Goal: Information Seeking & Learning: Learn about a topic

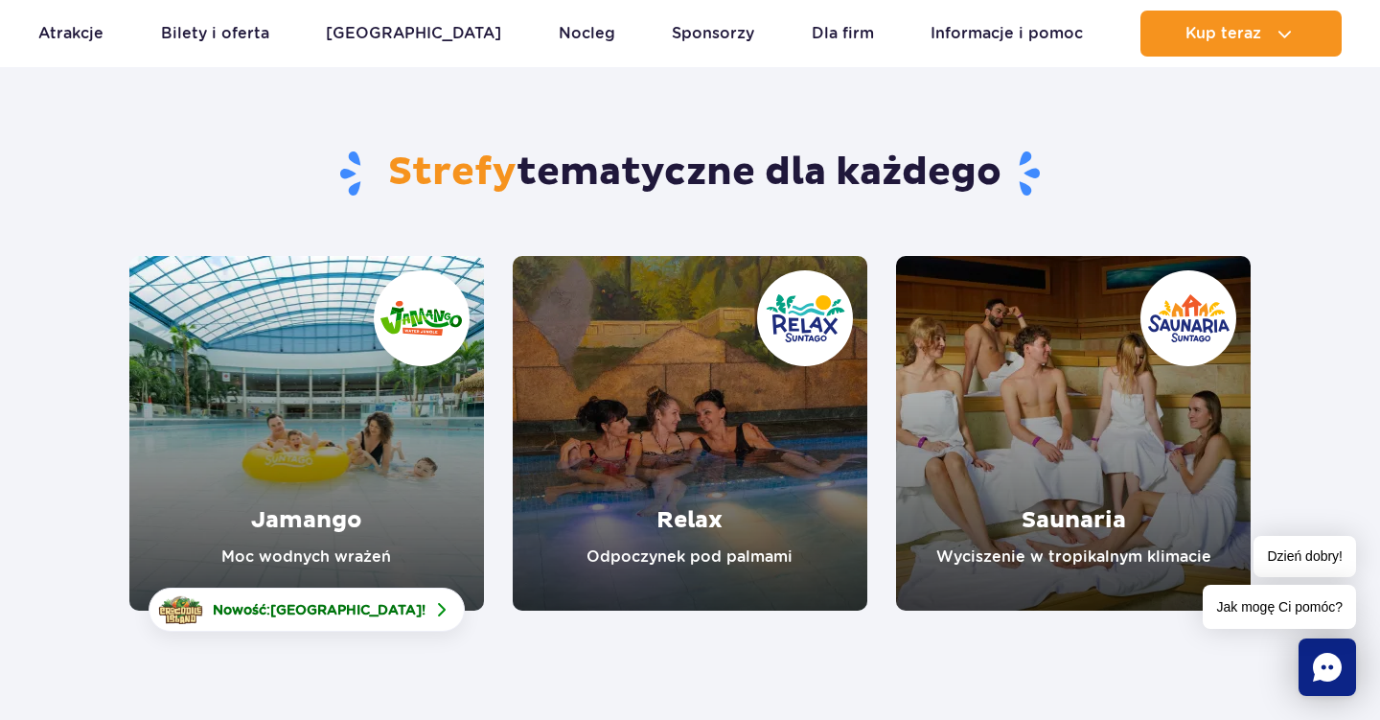
scroll to position [151, 0]
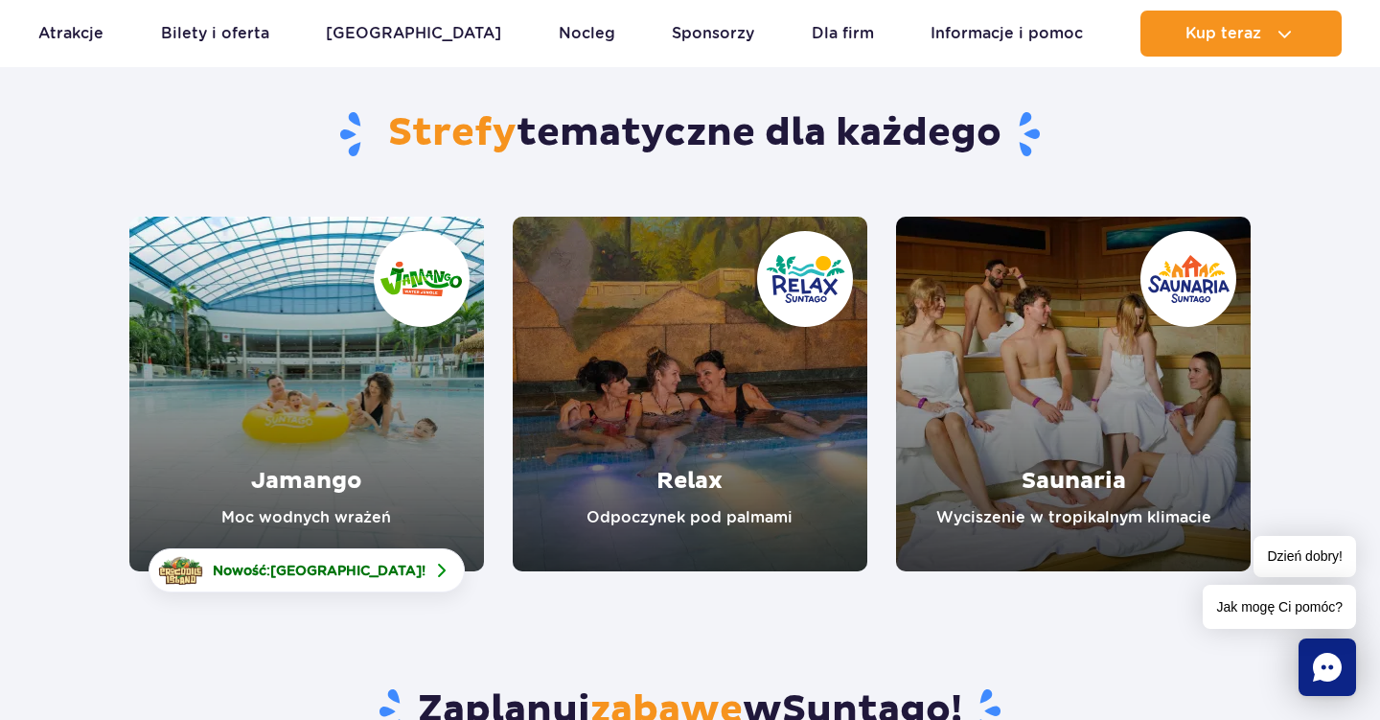
click at [340, 406] on link "Jamango" at bounding box center [306, 394] width 354 height 354
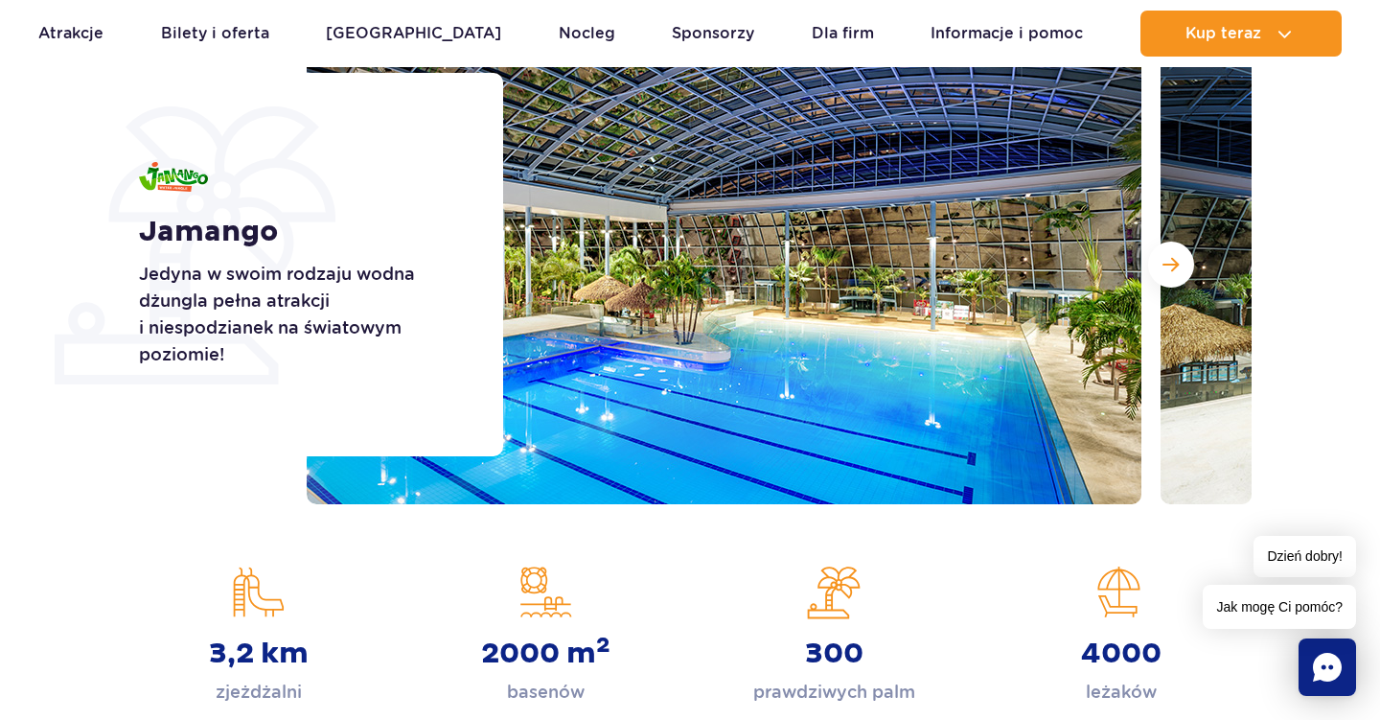
scroll to position [168, 0]
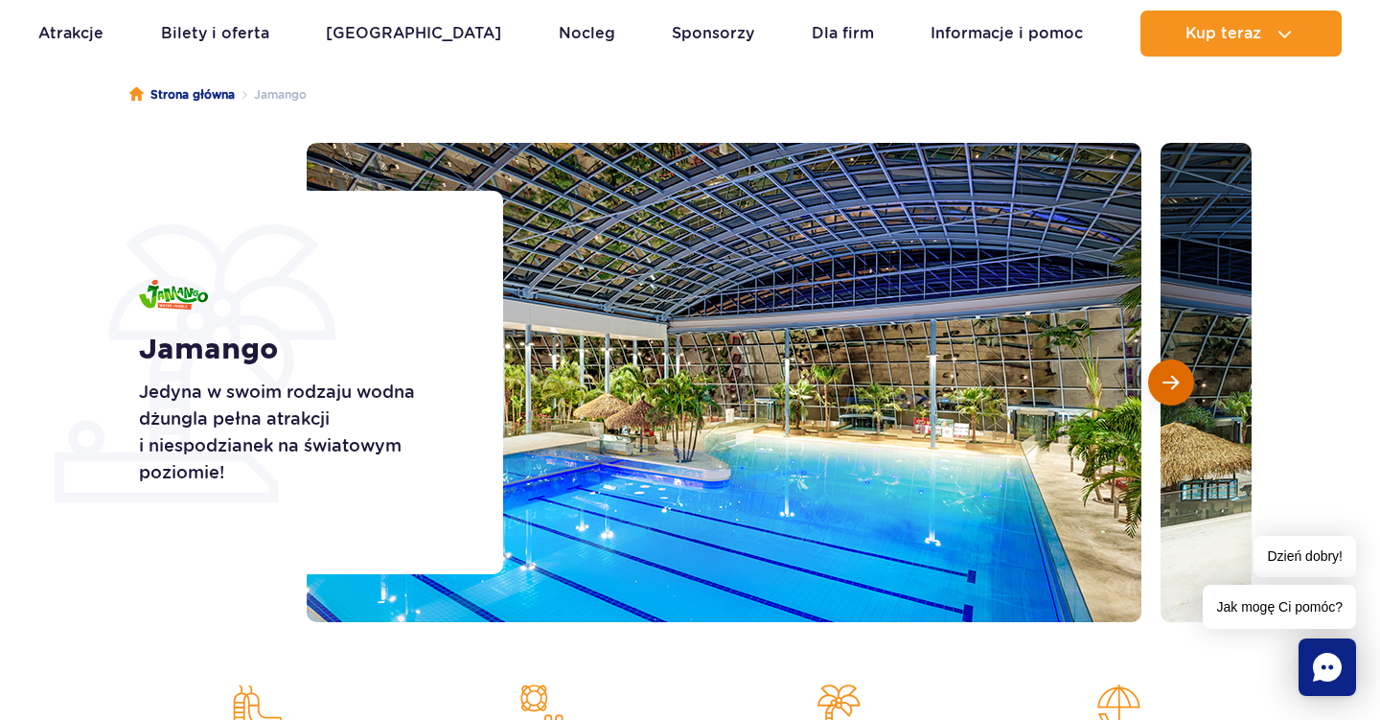
click at [1169, 380] on span "Następny slajd" at bounding box center [1170, 382] width 16 height 17
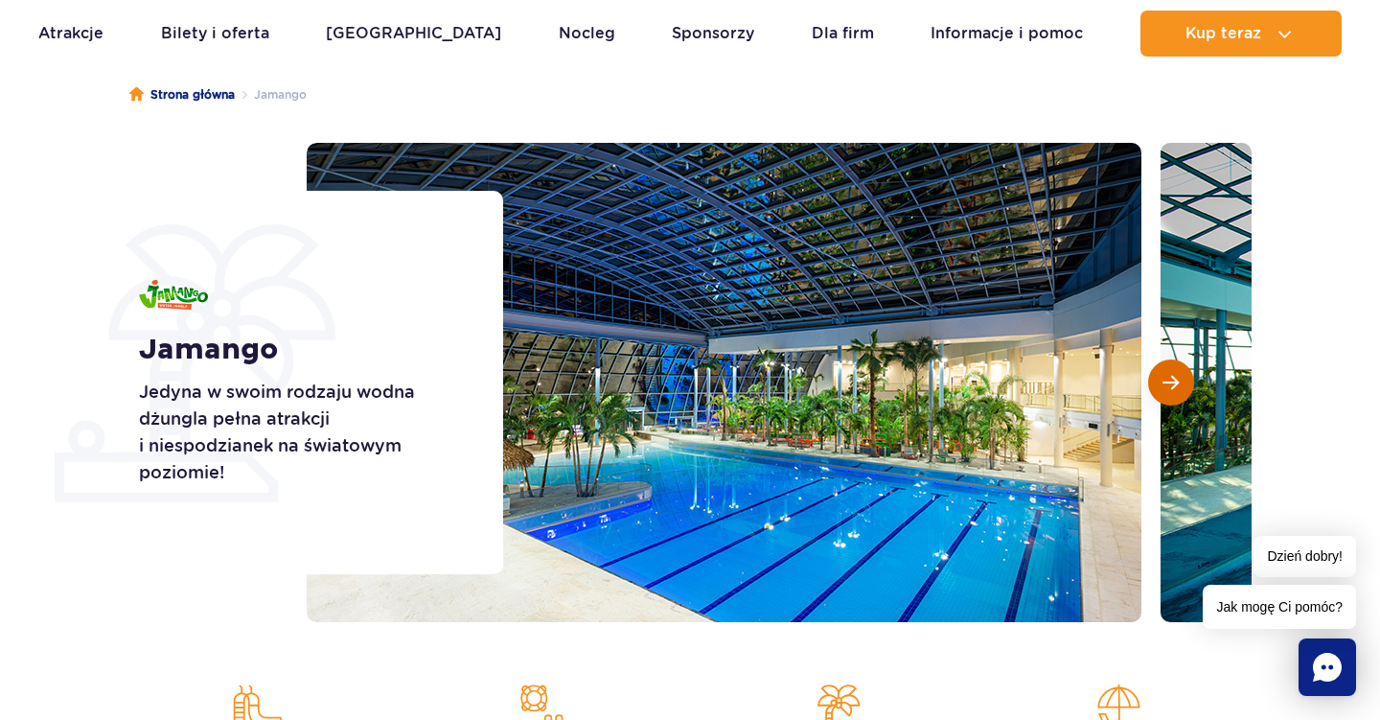
click at [1169, 383] on span "Następny slajd" at bounding box center [1170, 382] width 16 height 17
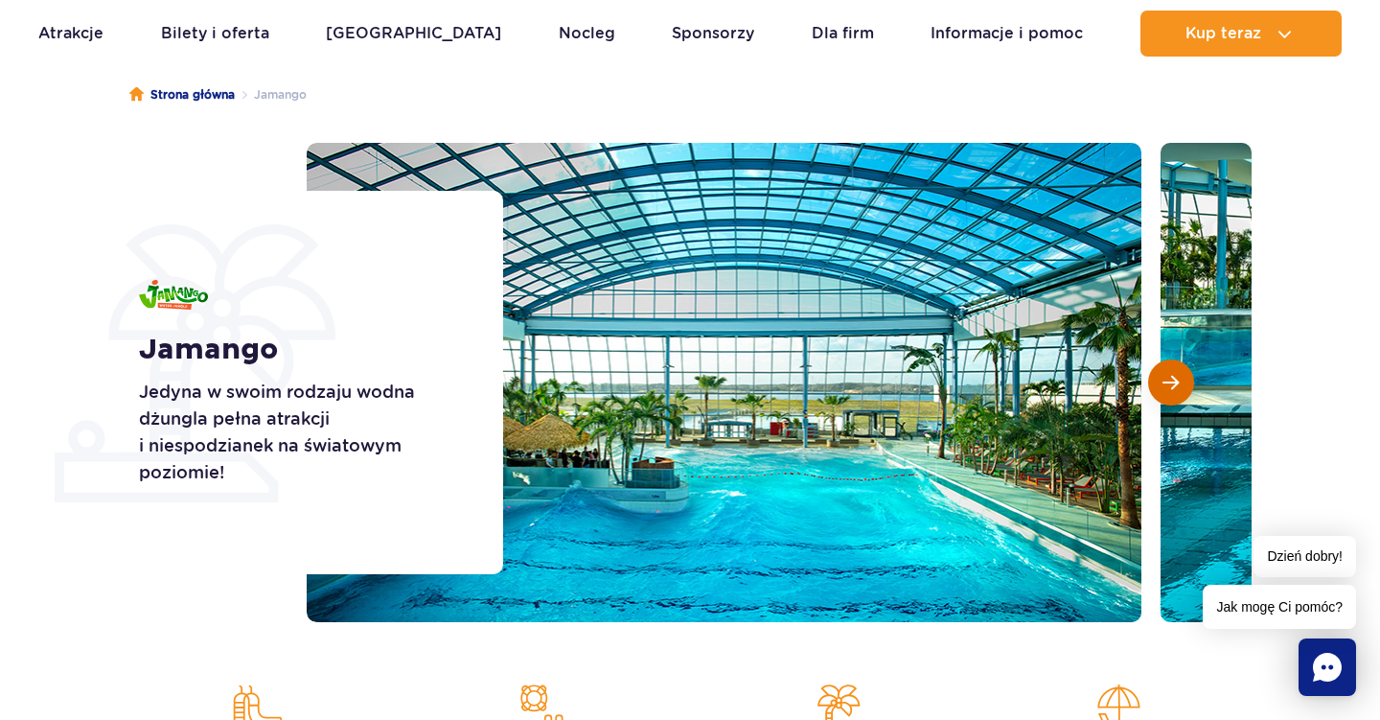
click at [1169, 383] on span "Następny slajd" at bounding box center [1170, 382] width 16 height 17
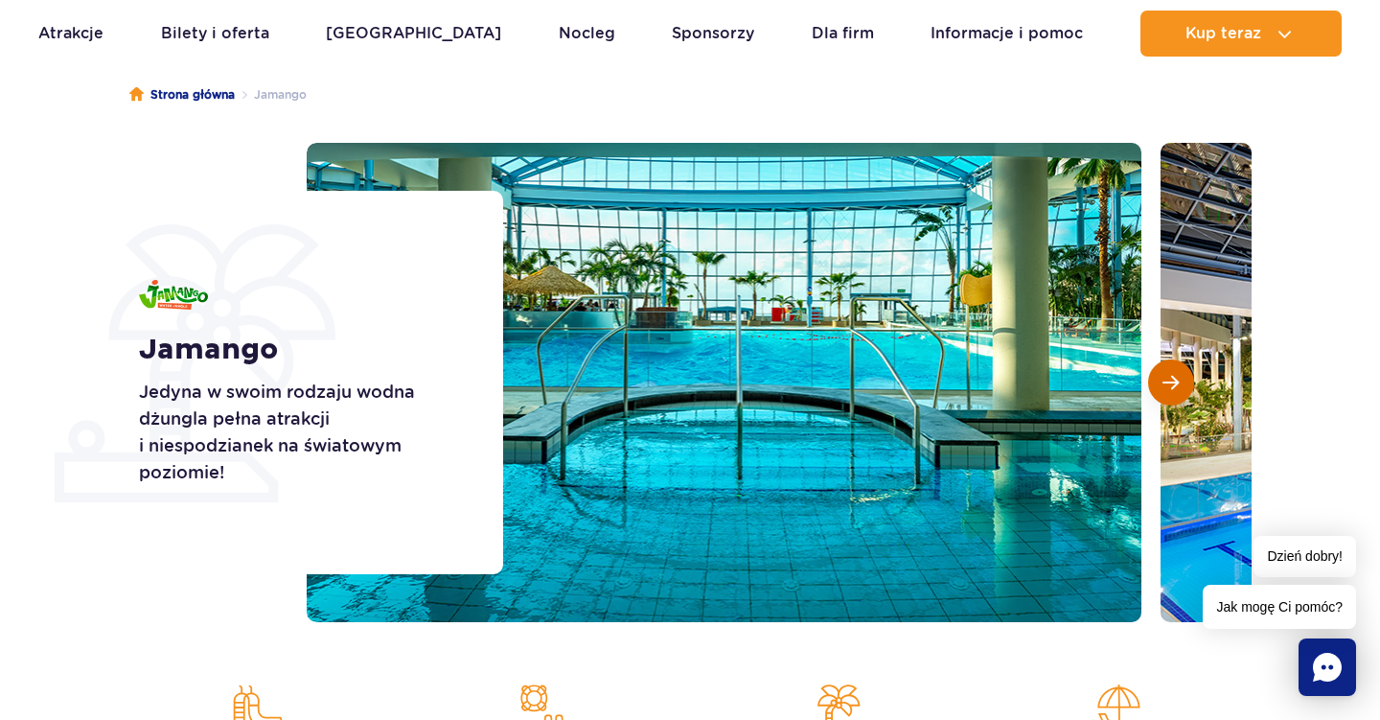
click at [1169, 383] on span "Następny slajd" at bounding box center [1170, 382] width 16 height 17
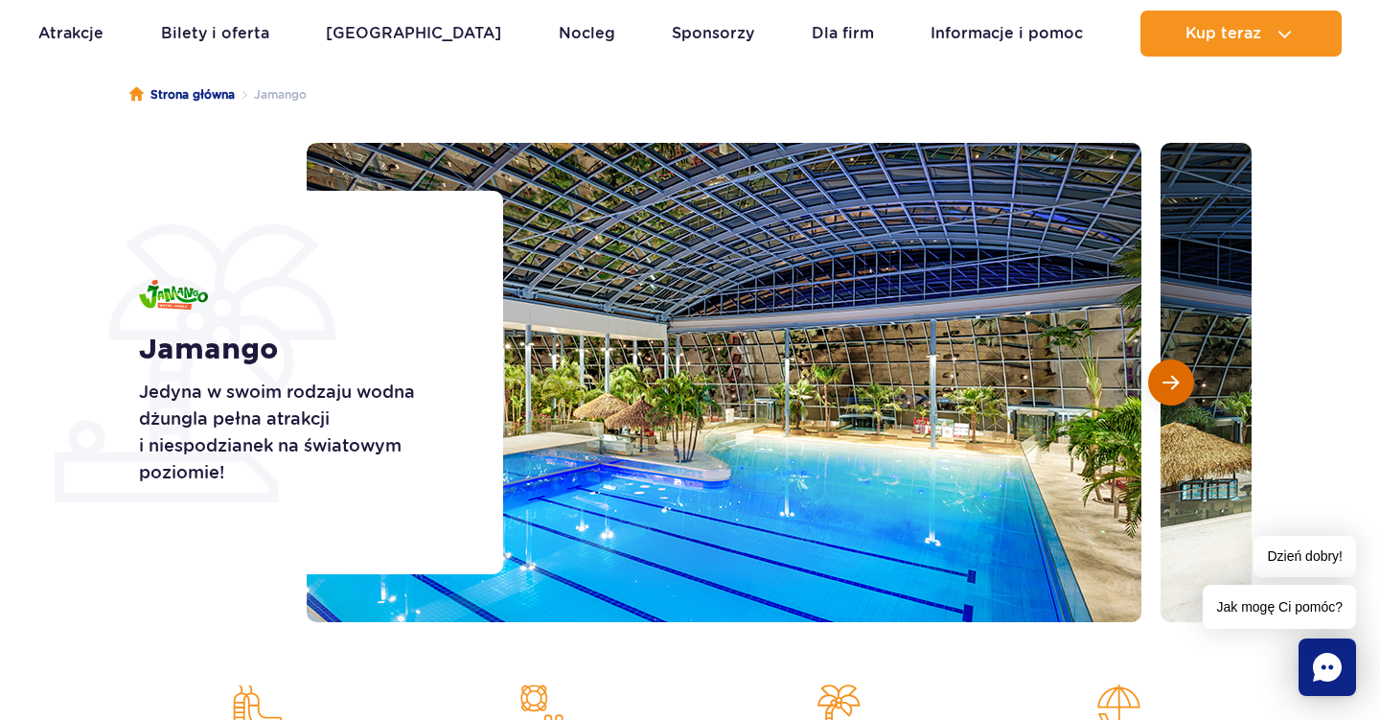
click at [1169, 383] on span "Następny slajd" at bounding box center [1170, 382] width 16 height 17
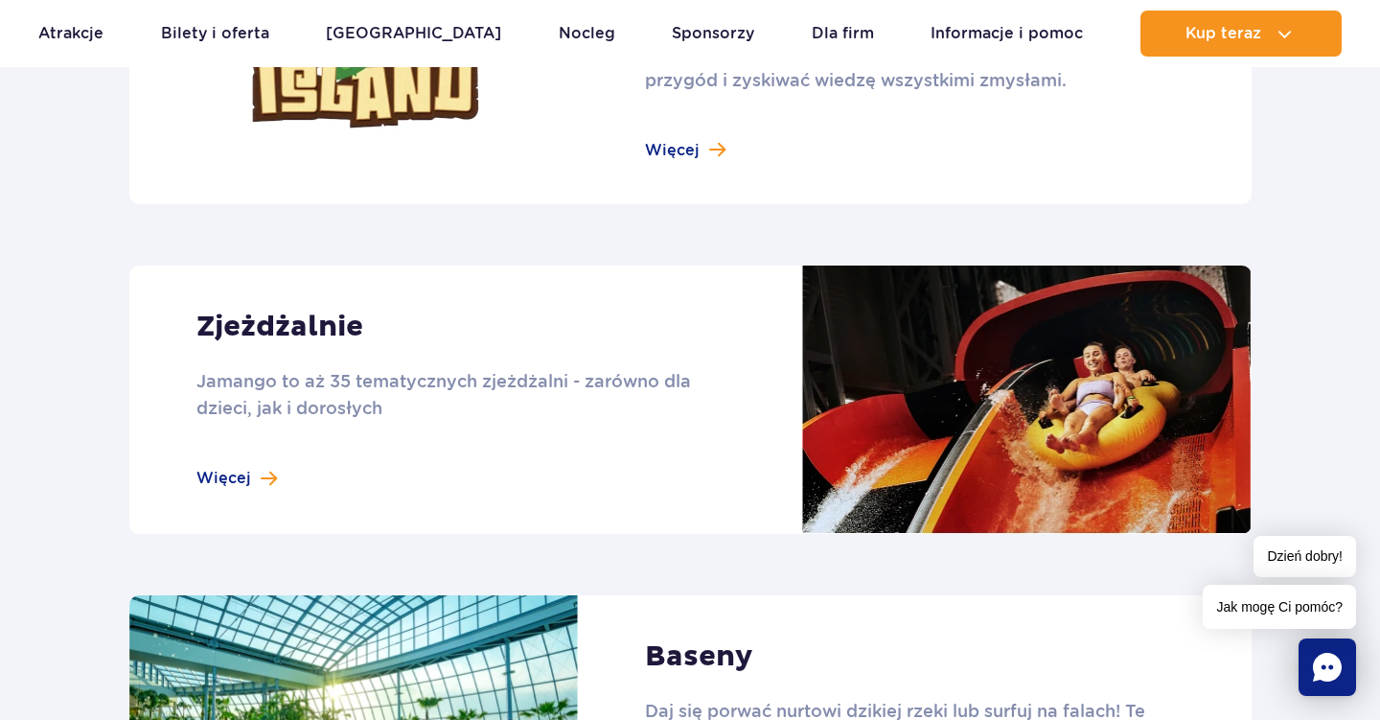
scroll to position [1760, 0]
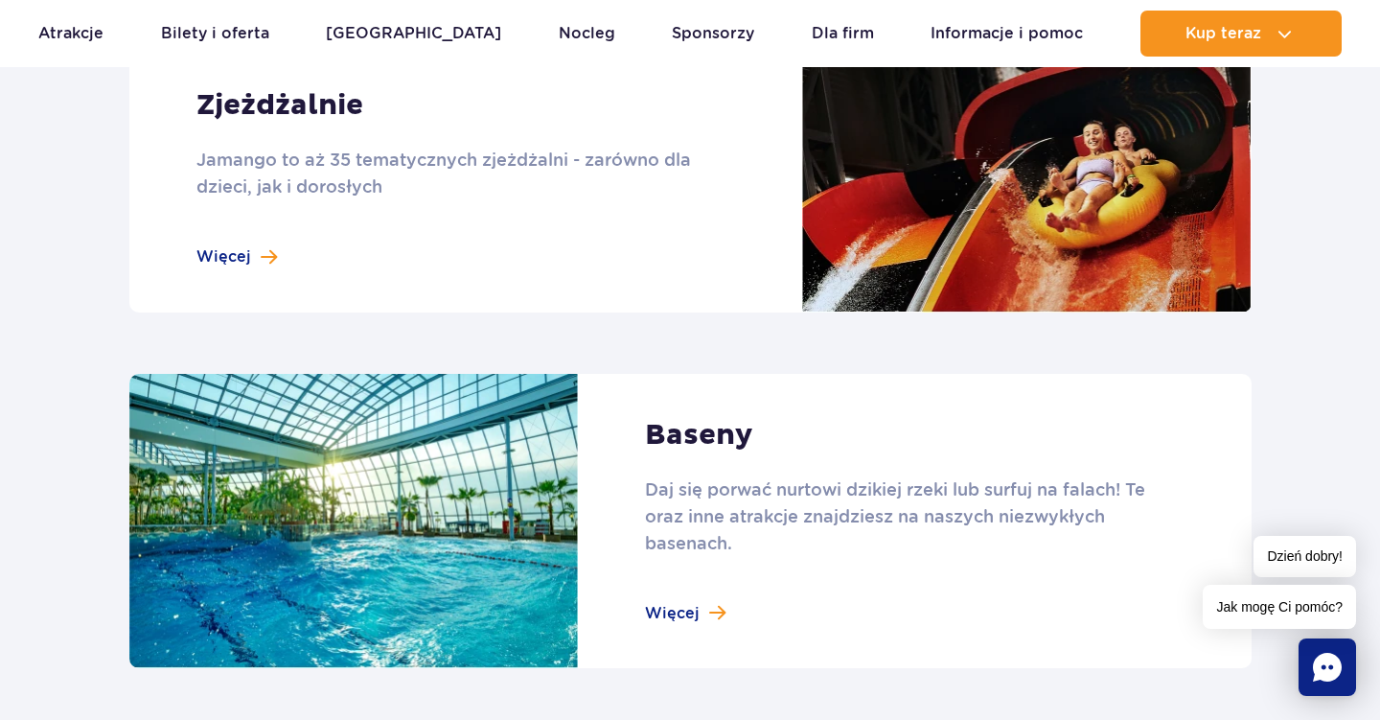
click at [242, 256] on link at bounding box center [690, 178] width 1122 height 268
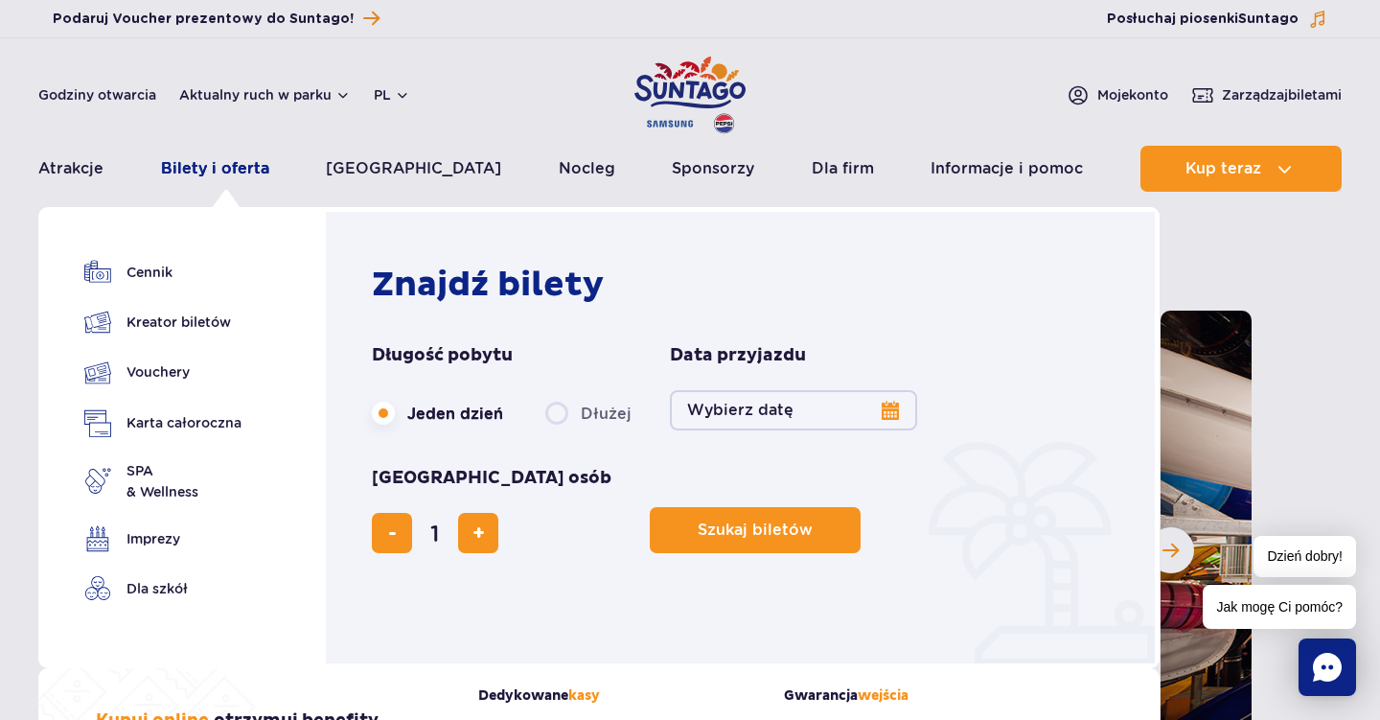
click at [217, 171] on link "Bilety i oferta" at bounding box center [215, 169] width 108 height 46
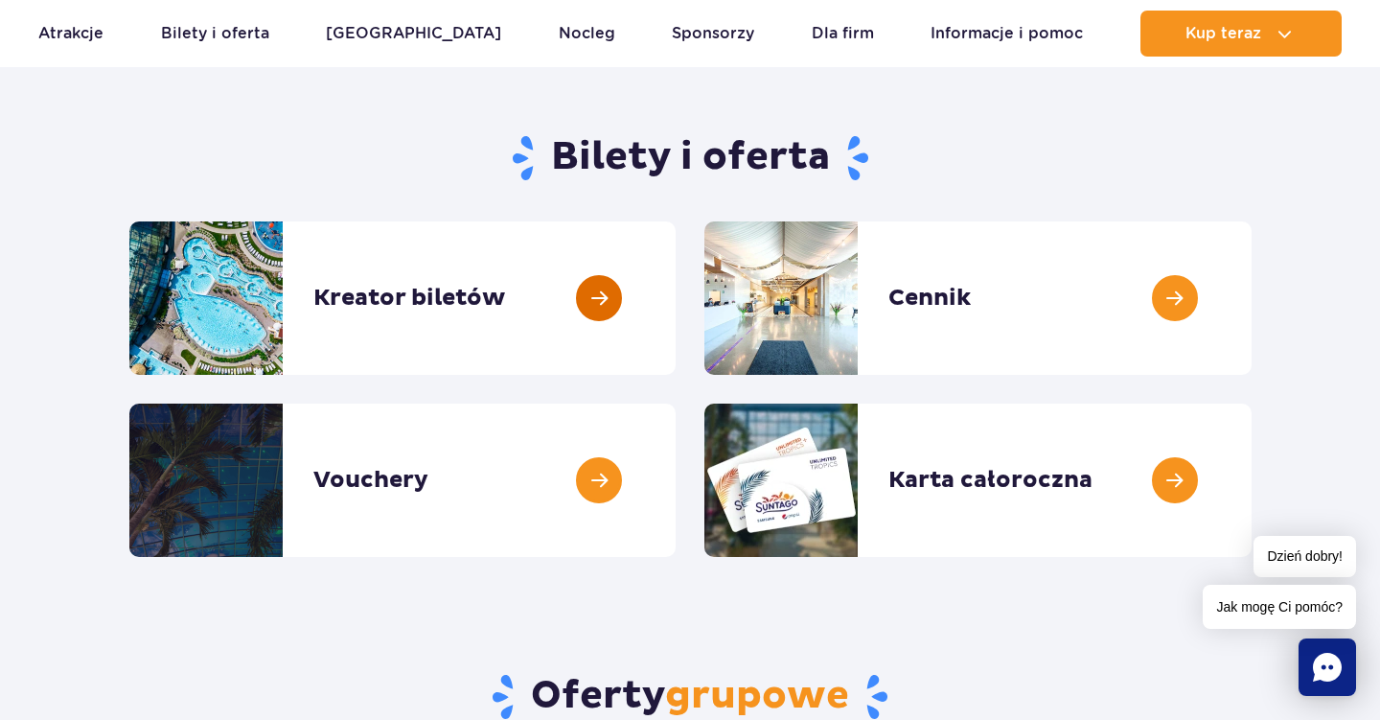
scroll to position [216, 0]
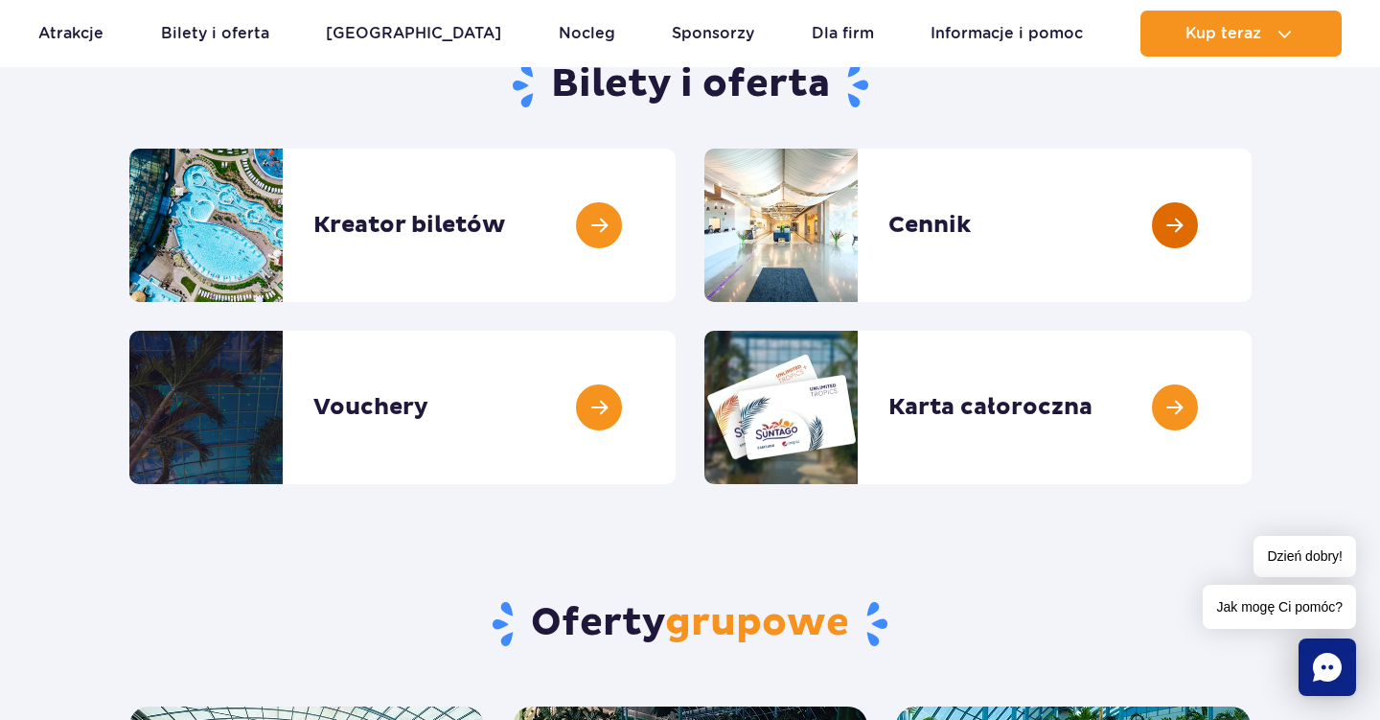
click at [1251, 213] on link at bounding box center [1251, 225] width 0 height 153
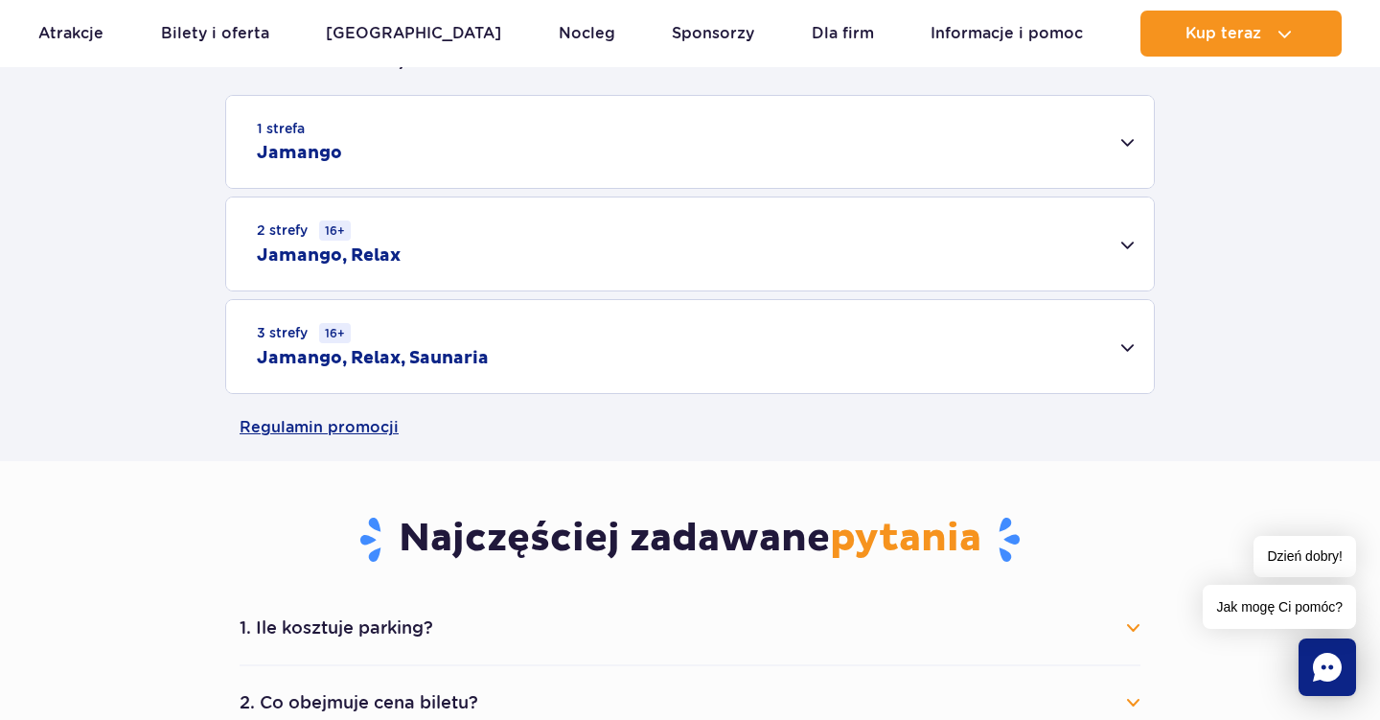
scroll to position [518, 0]
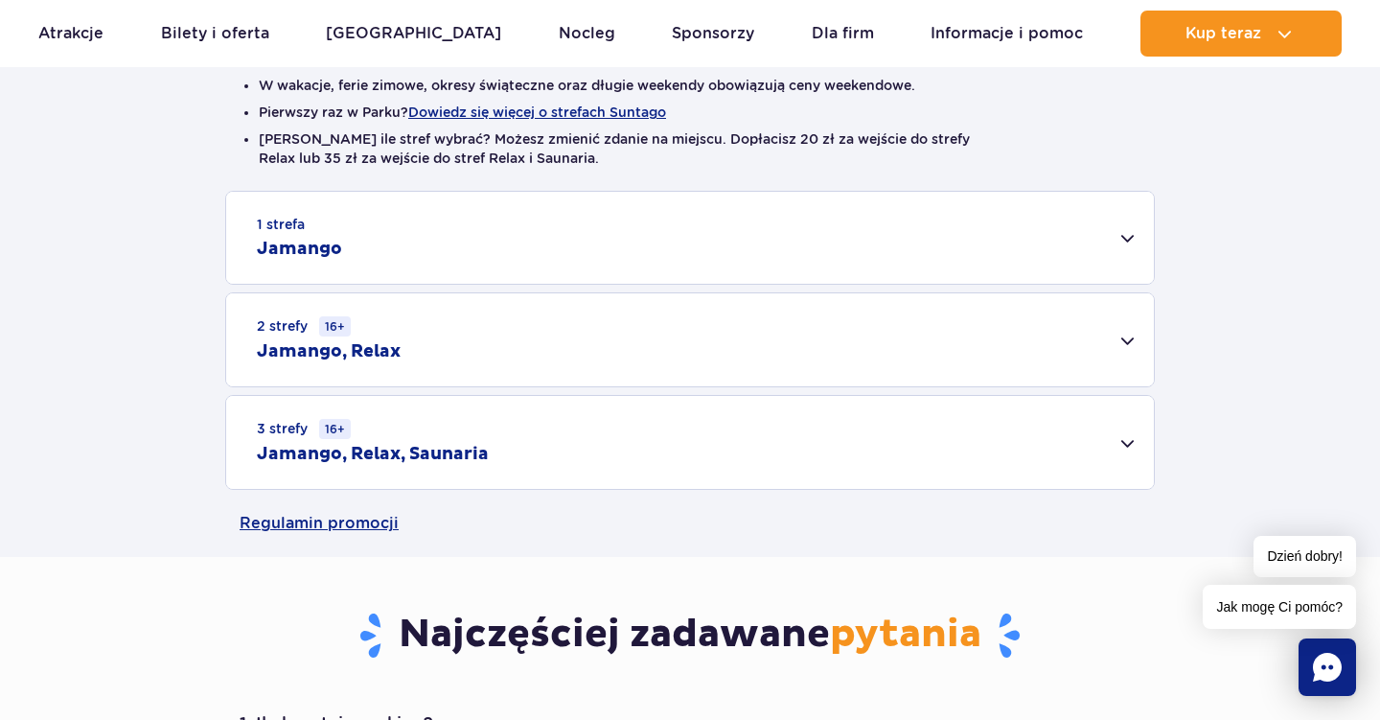
click at [1124, 337] on div "2 strefy 16+ Jamango, Relax" at bounding box center [689, 339] width 927 height 93
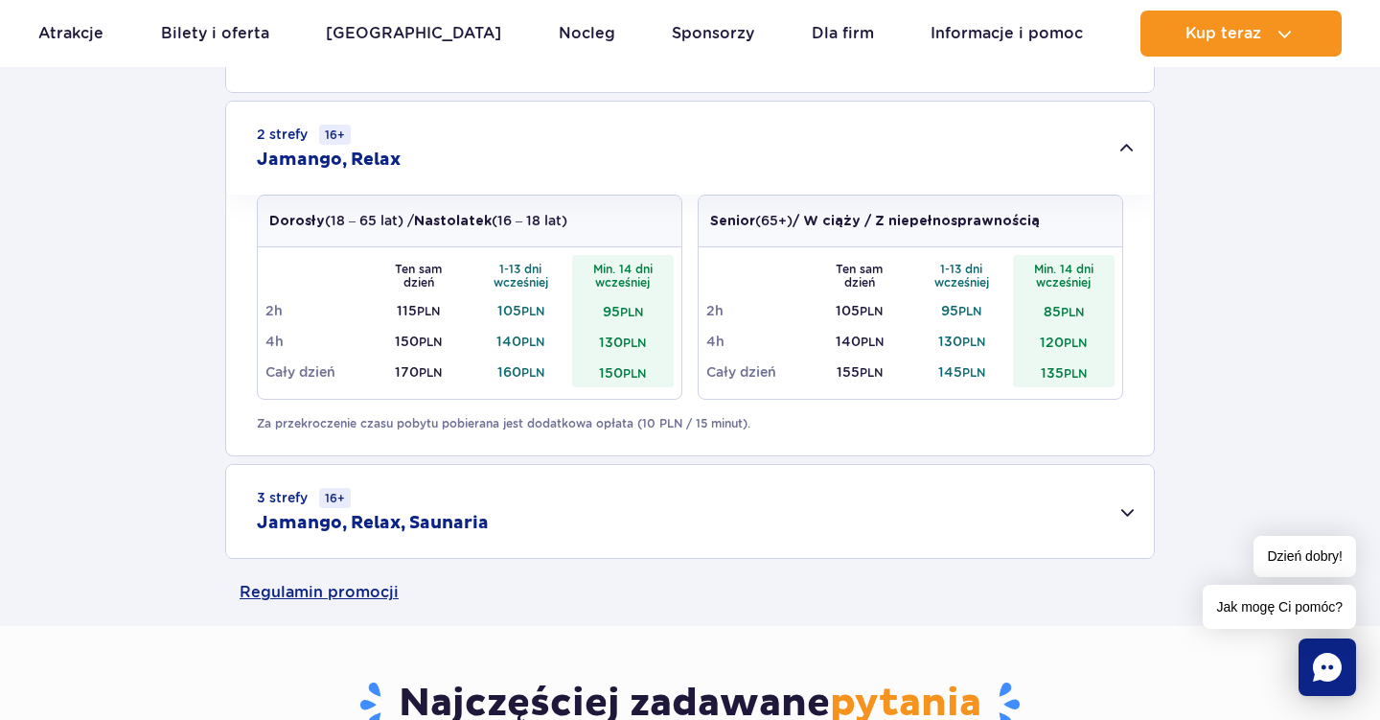
scroll to position [918, 0]
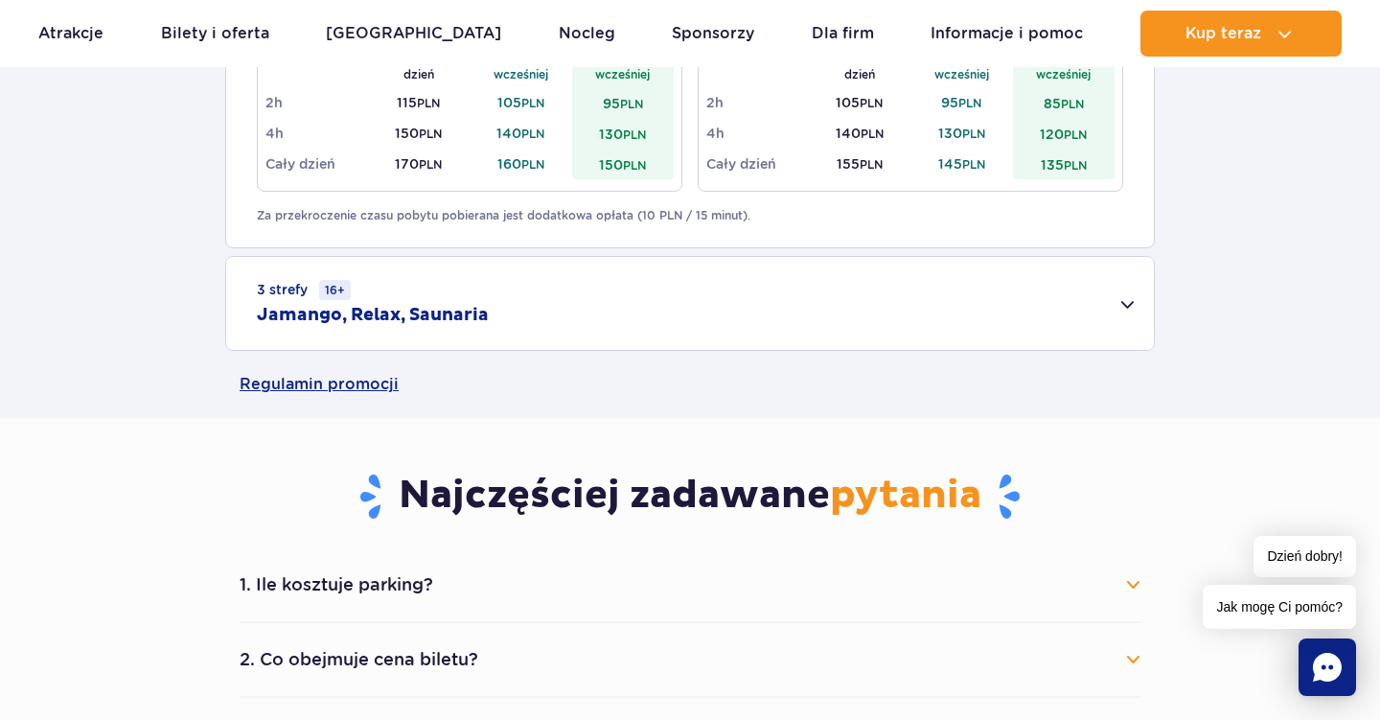
click at [1132, 300] on div "3 strefy 16+ Jamango, Relax, Saunaria" at bounding box center [689, 303] width 927 height 93
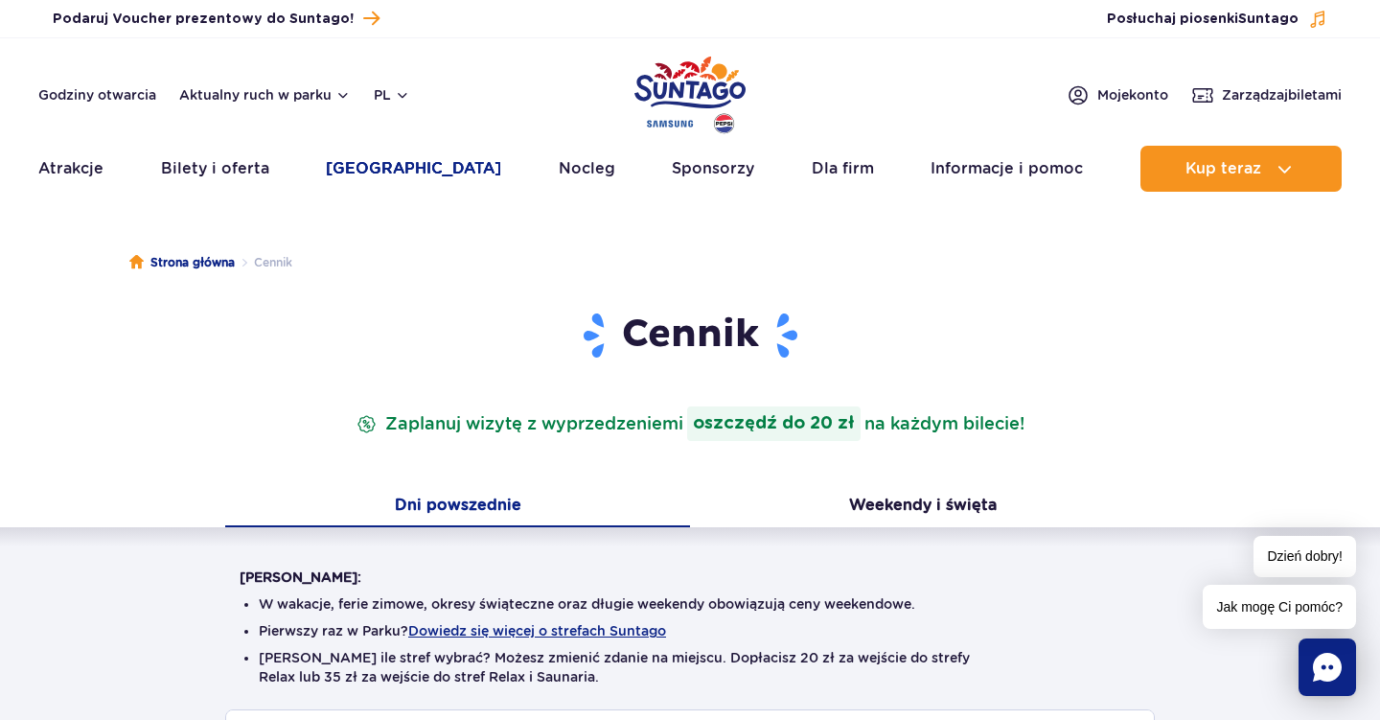
scroll to position [0, 0]
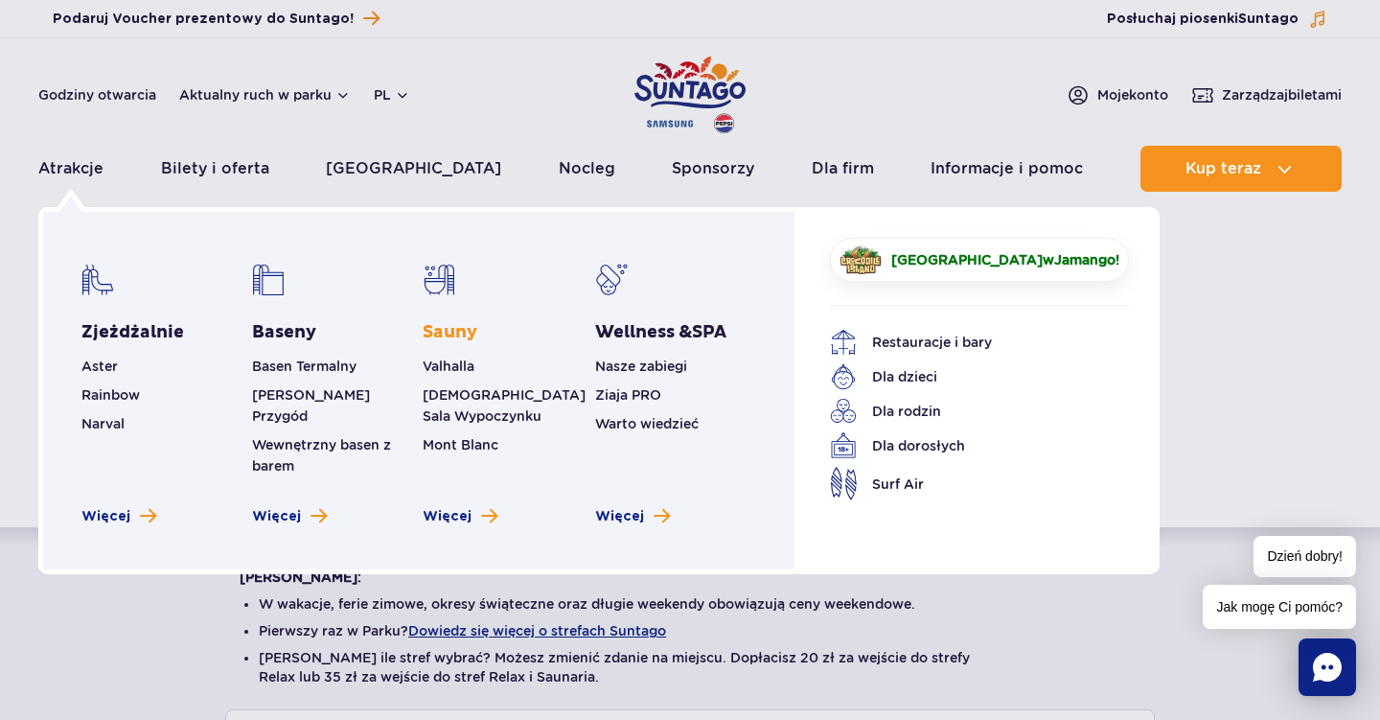
click at [459, 333] on link "Sauny" at bounding box center [450, 332] width 55 height 23
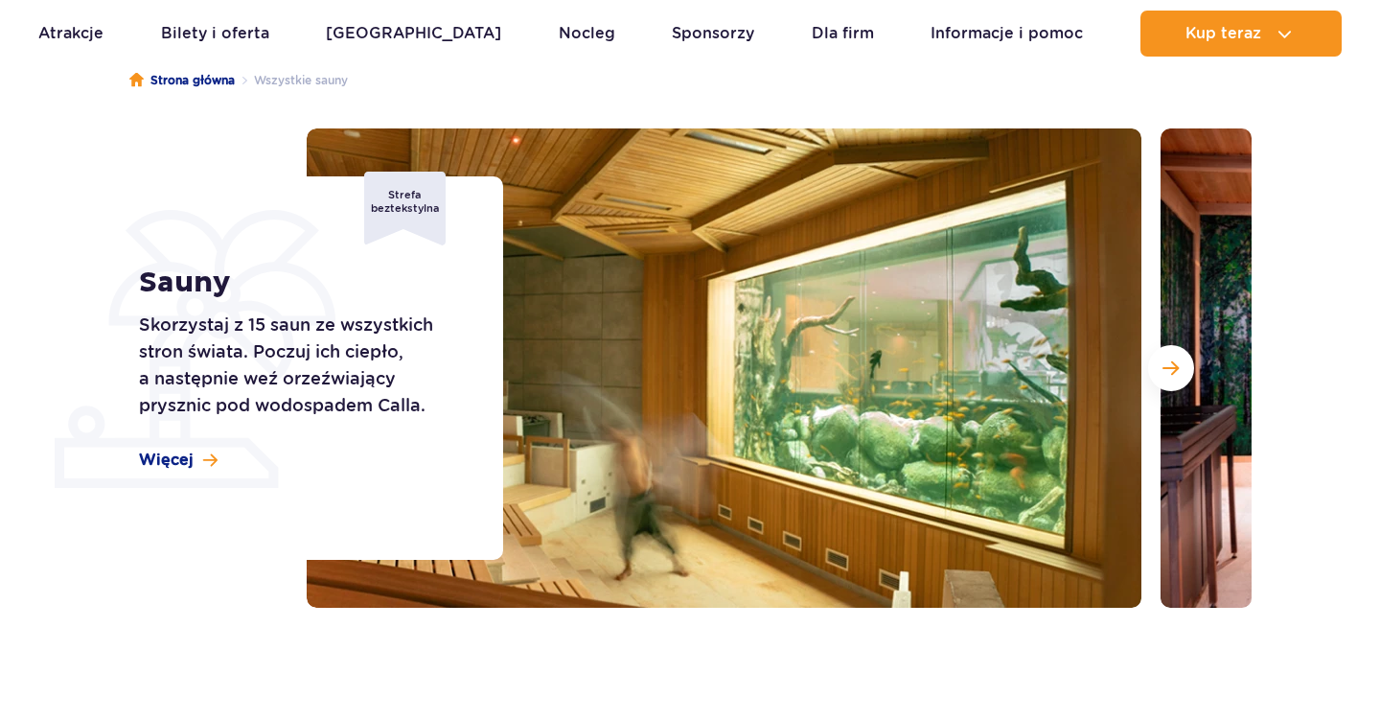
scroll to position [263, 0]
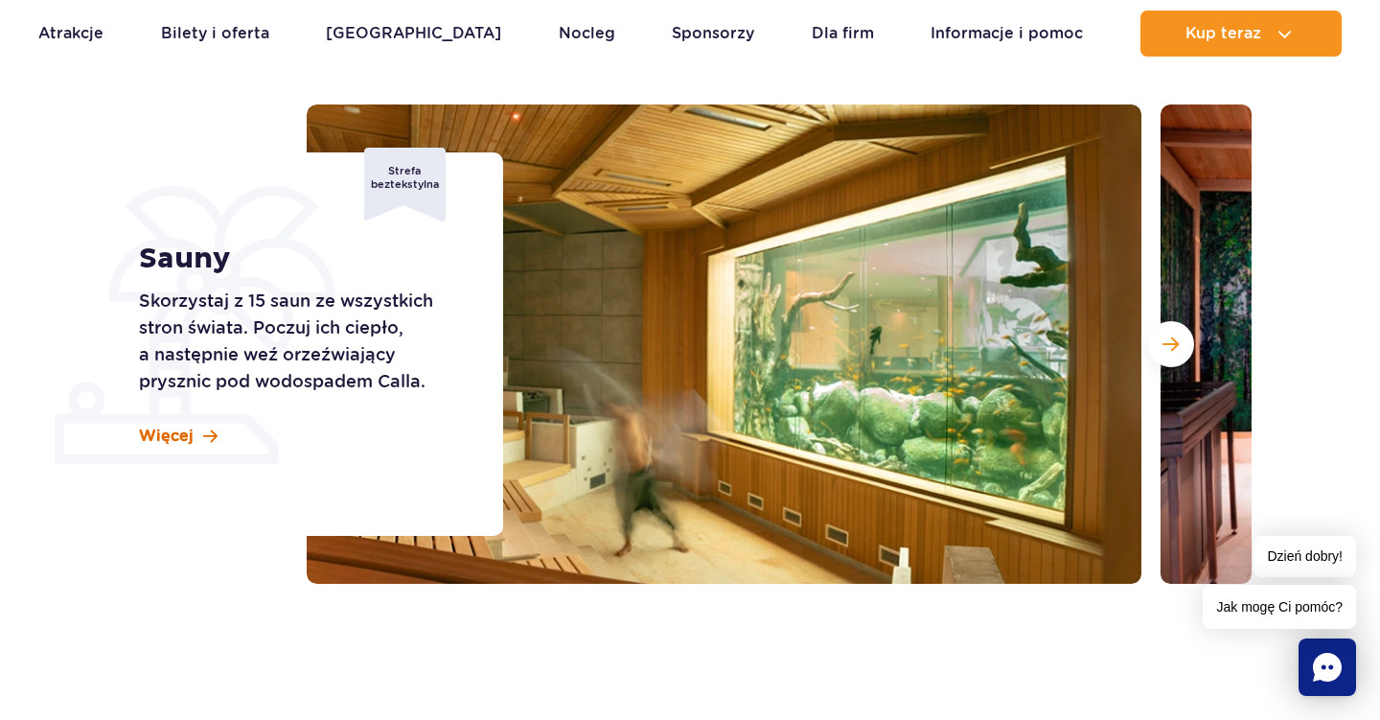
click at [175, 432] on span "Więcej" at bounding box center [166, 435] width 55 height 21
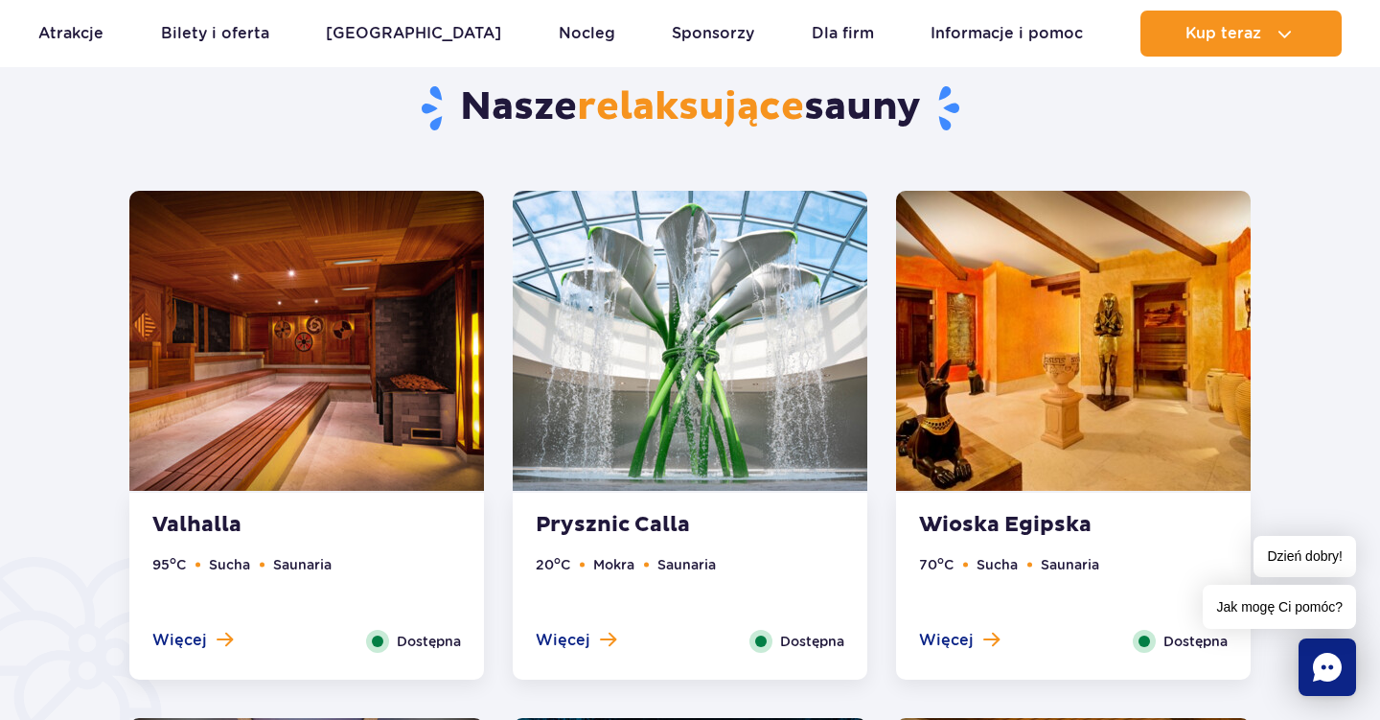
scroll to position [911, 0]
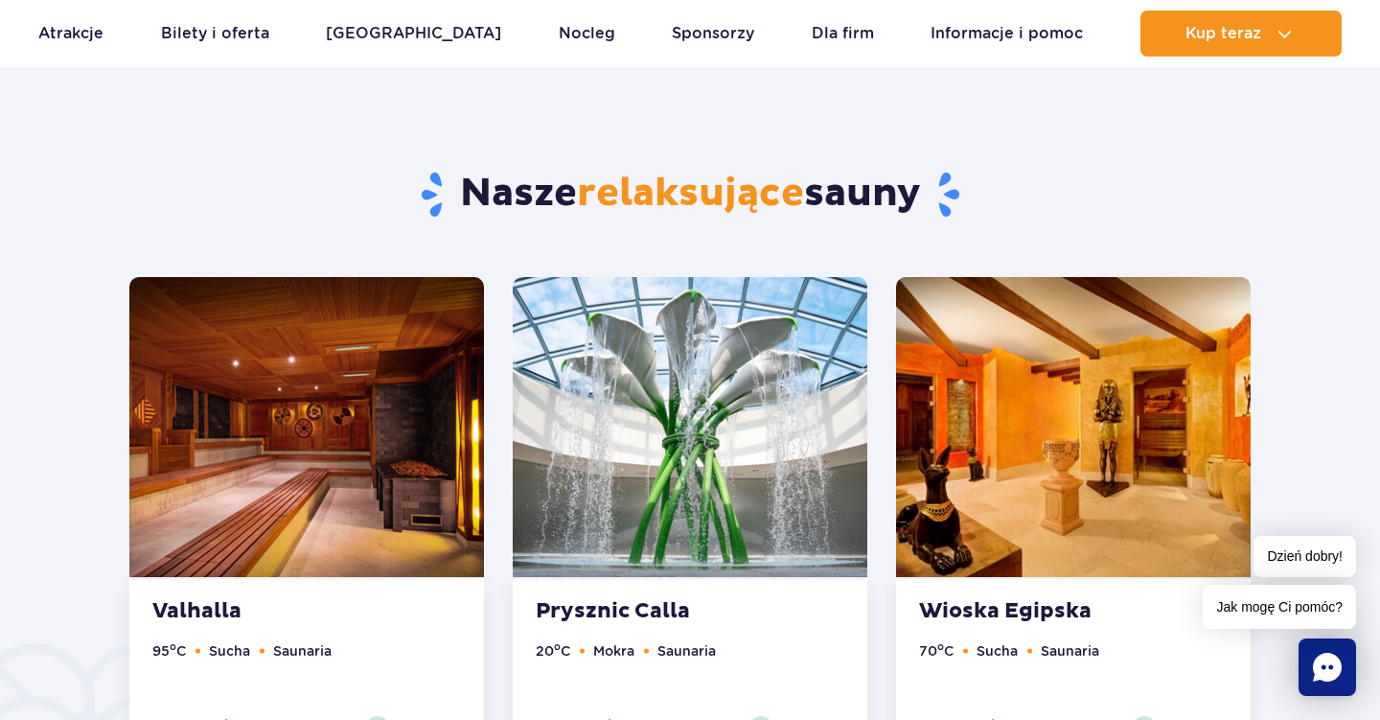
click at [332, 421] on img at bounding box center [306, 427] width 354 height 300
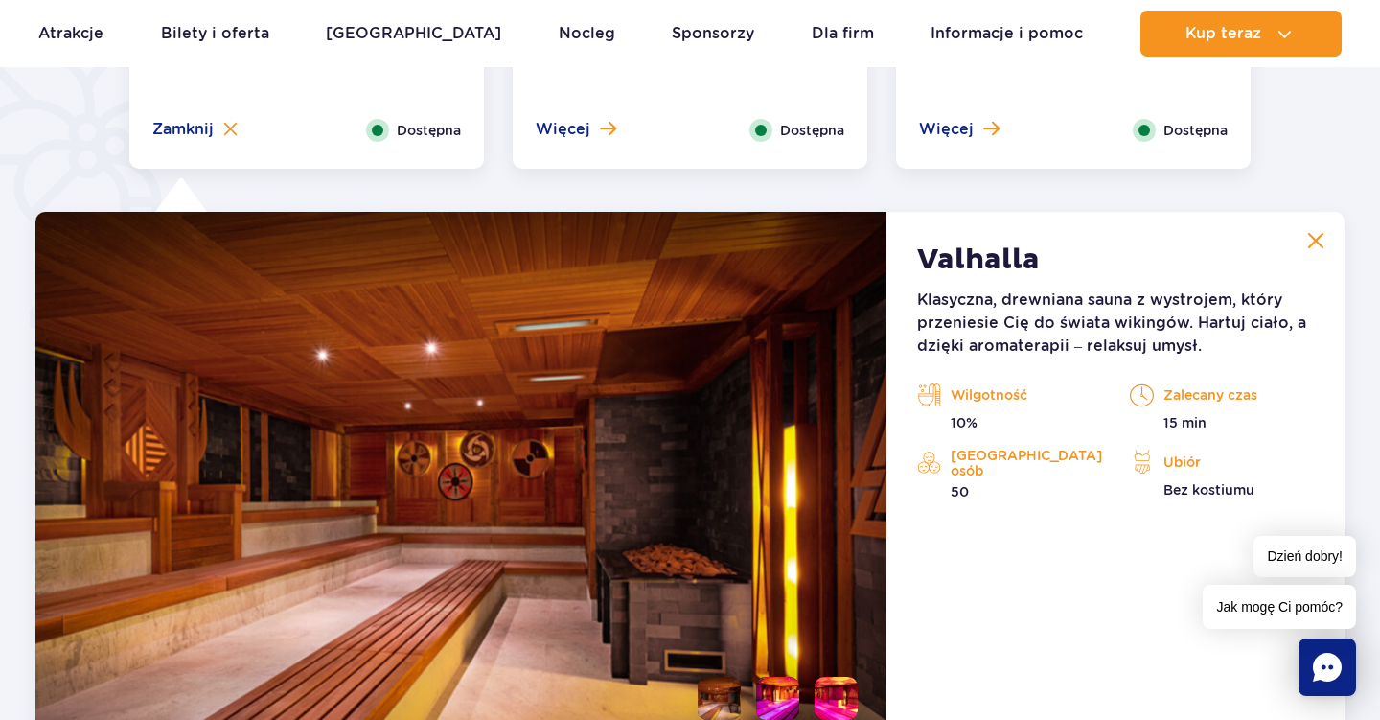
scroll to position [1605, 0]
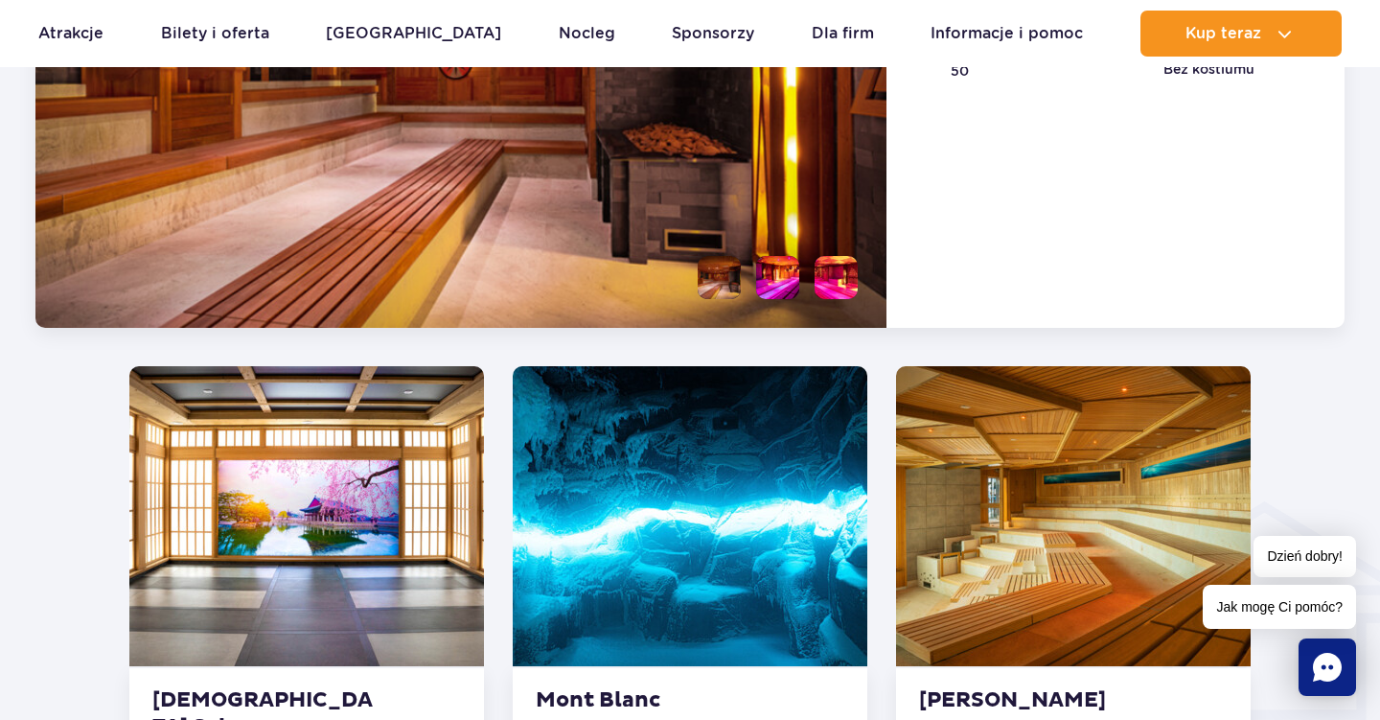
click at [314, 465] on img at bounding box center [306, 516] width 354 height 300
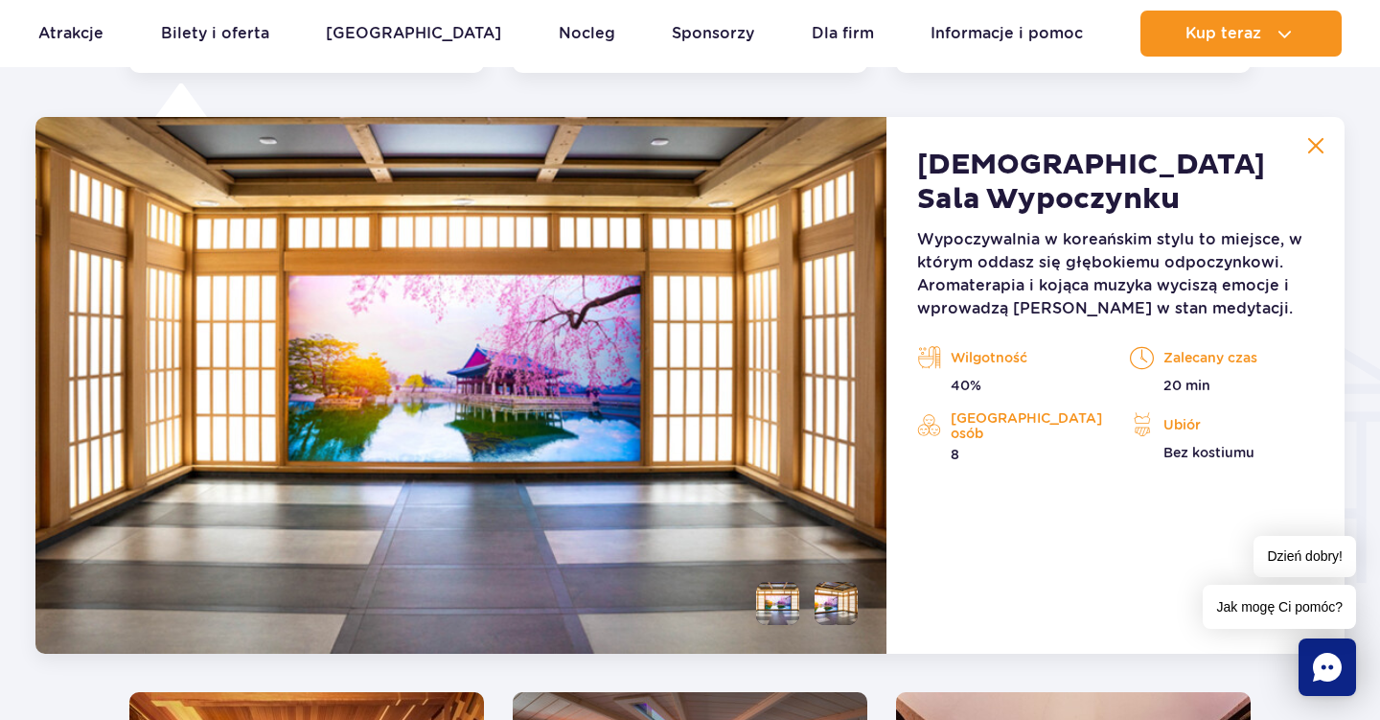
scroll to position [2131, 0]
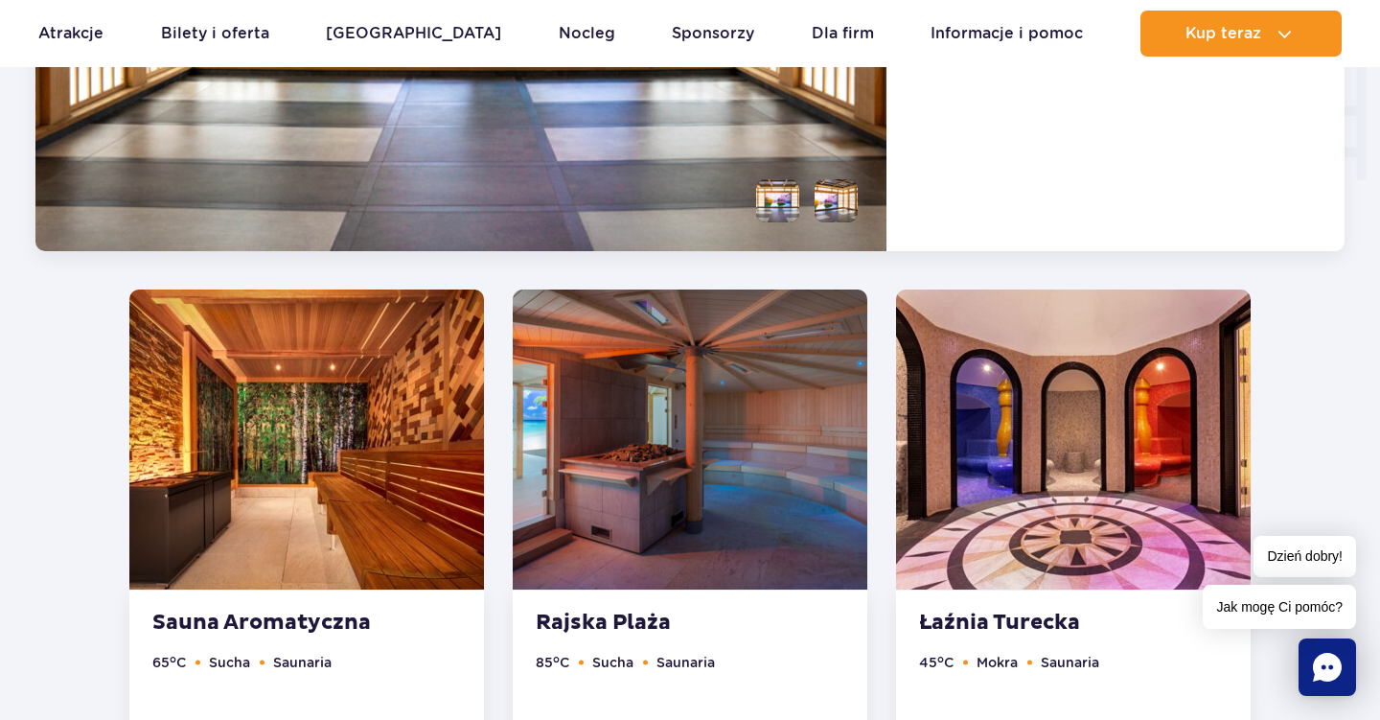
click at [381, 514] on img at bounding box center [306, 439] width 354 height 300
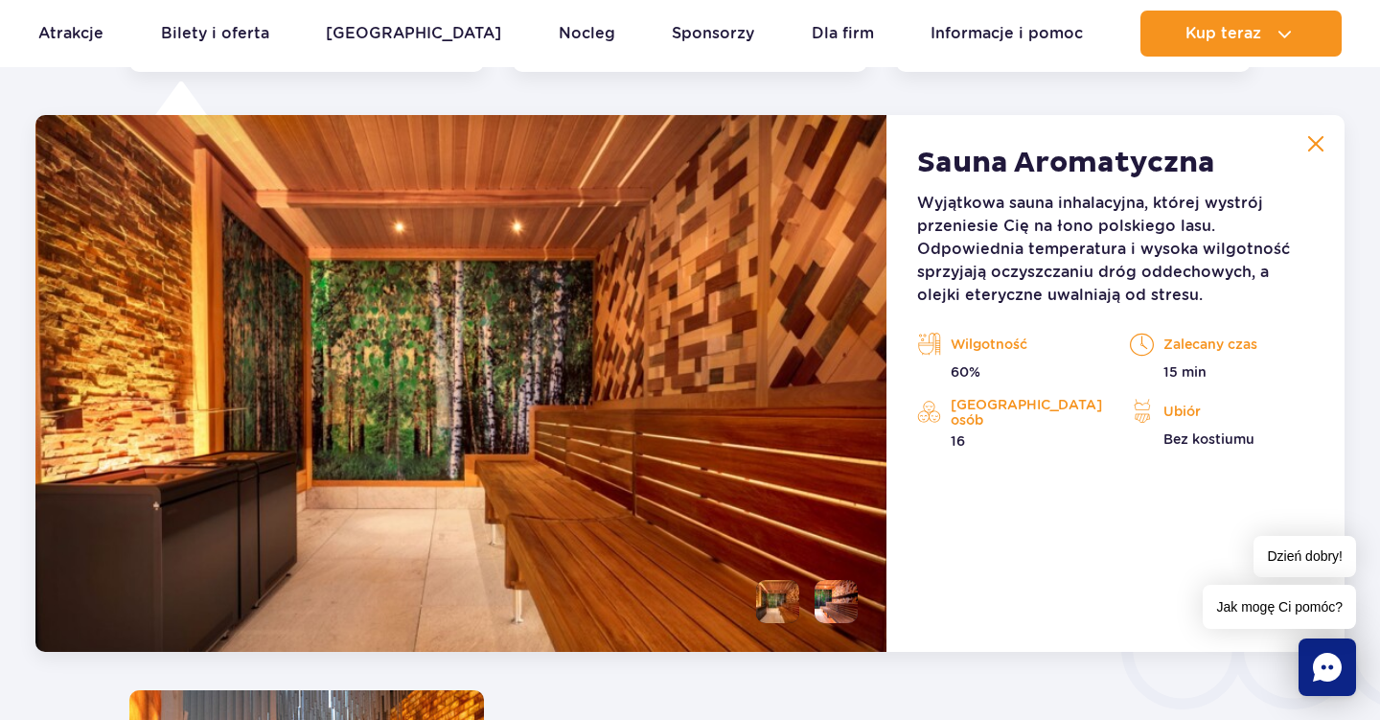
scroll to position [3068, 0]
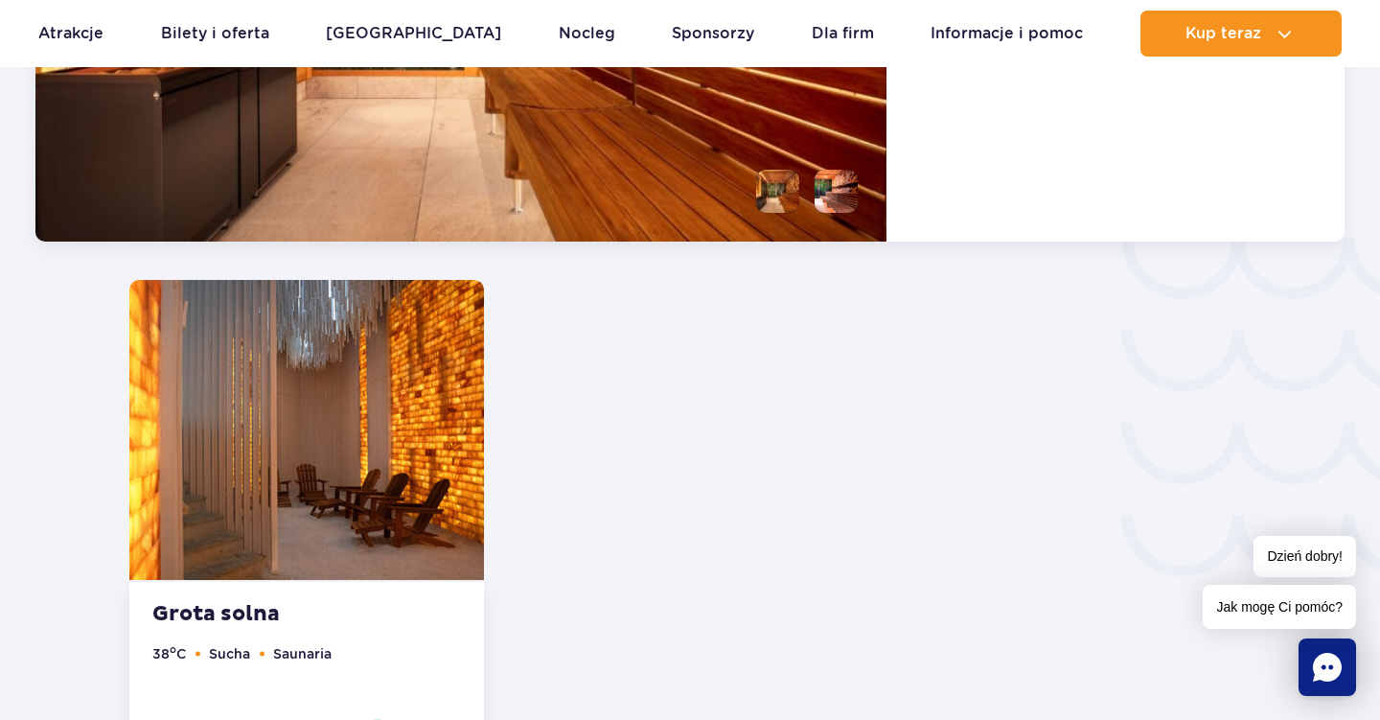
click at [374, 443] on img at bounding box center [306, 430] width 354 height 300
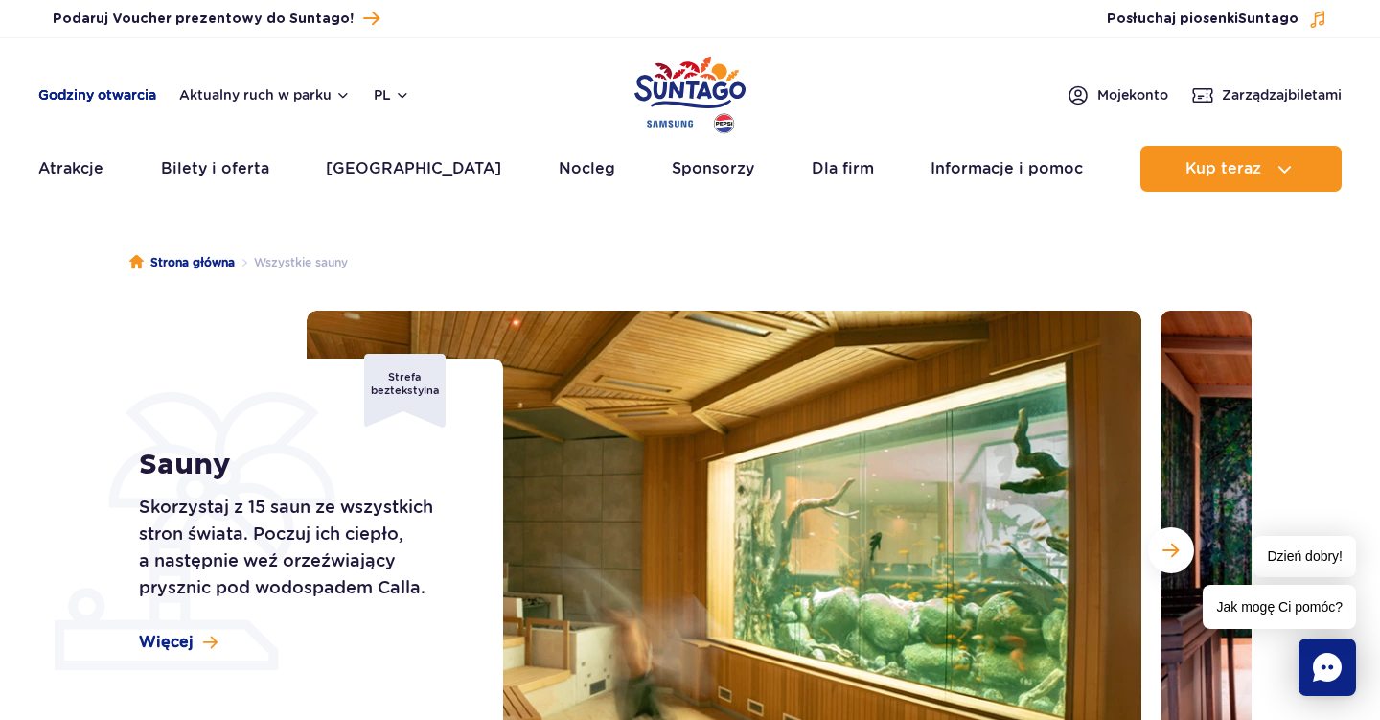
scroll to position [0, 0]
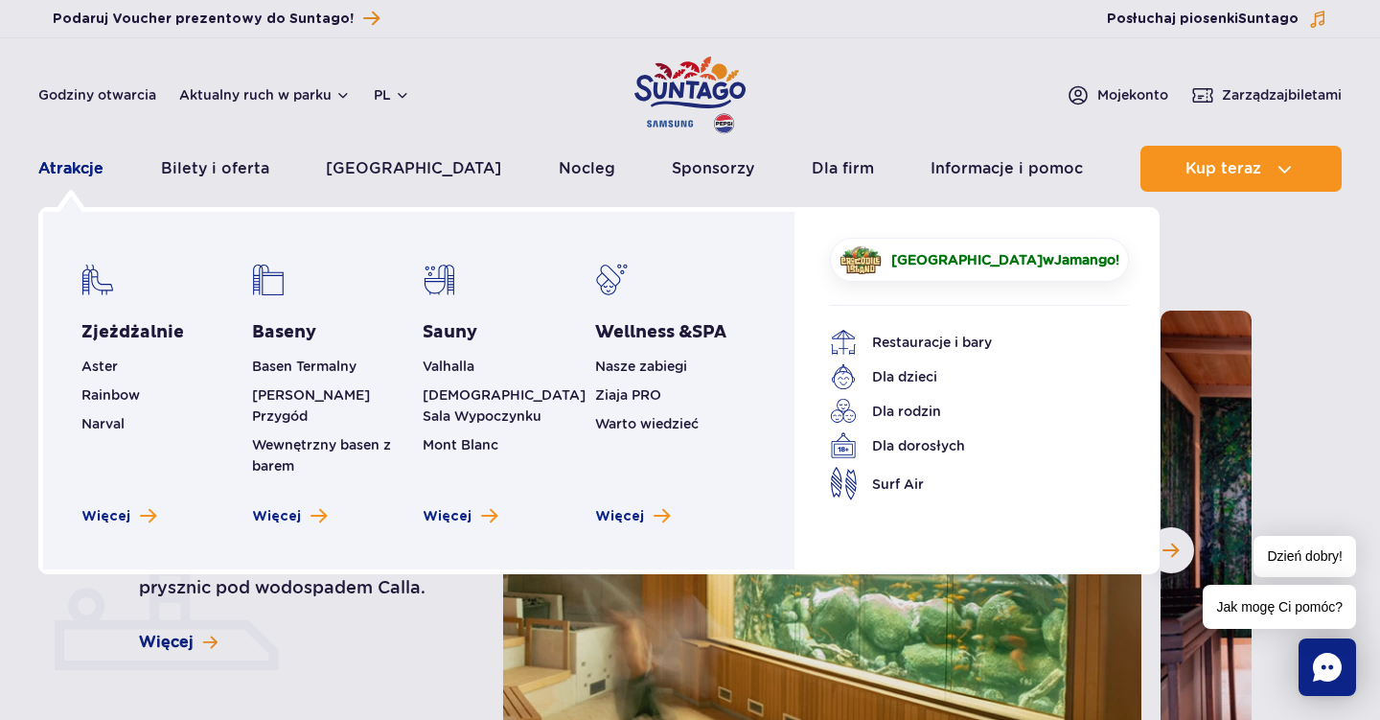
click at [67, 159] on link "Atrakcje" at bounding box center [70, 169] width 65 height 46
